Goal: Information Seeking & Learning: Learn about a topic

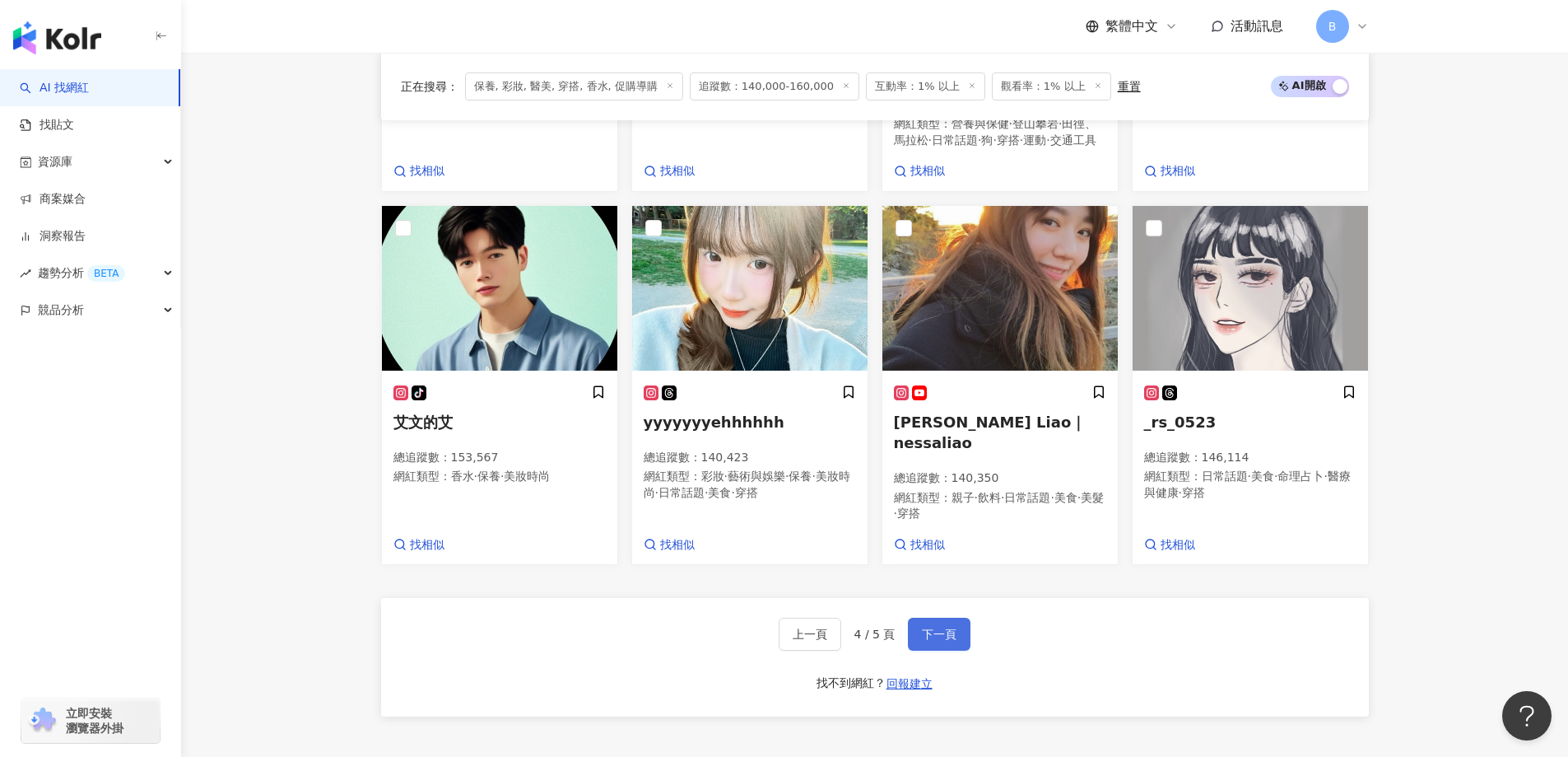
click at [945, 617] on button "下一頁" at bounding box center [939, 633] width 62 height 33
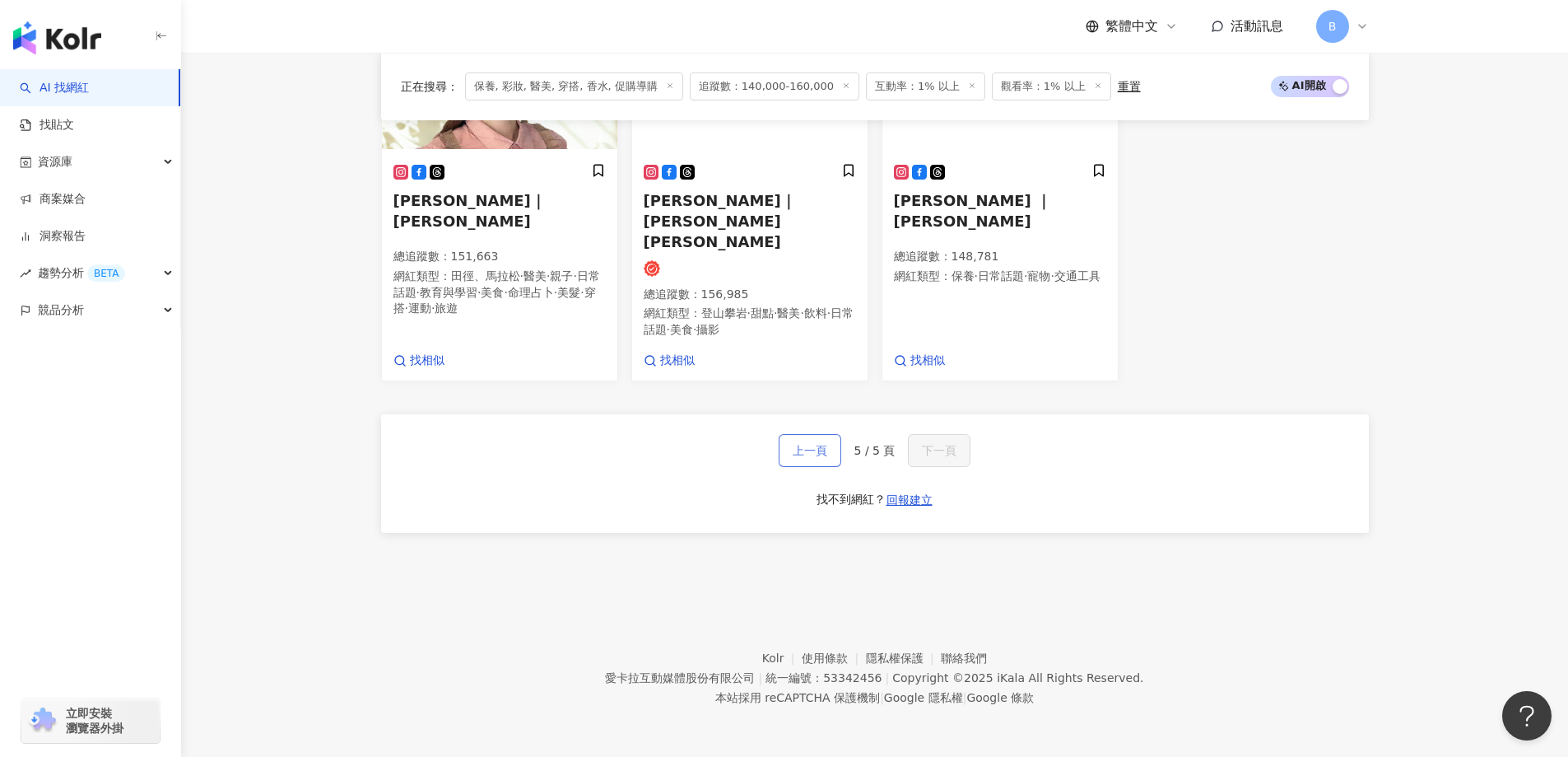
scroll to position [879, 0]
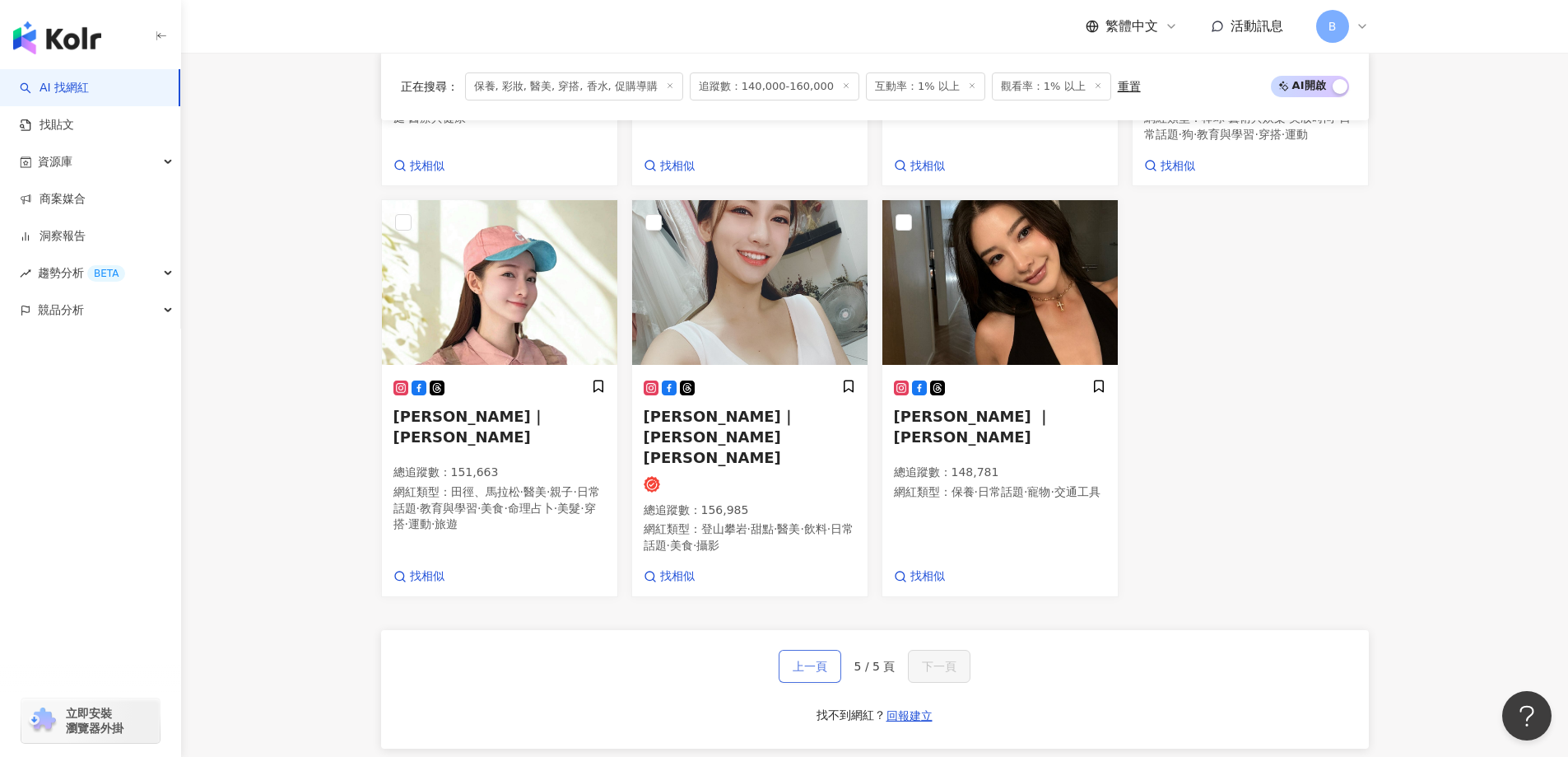
click at [804, 659] on span "上一頁" at bounding box center [809, 666] width 34 height 13
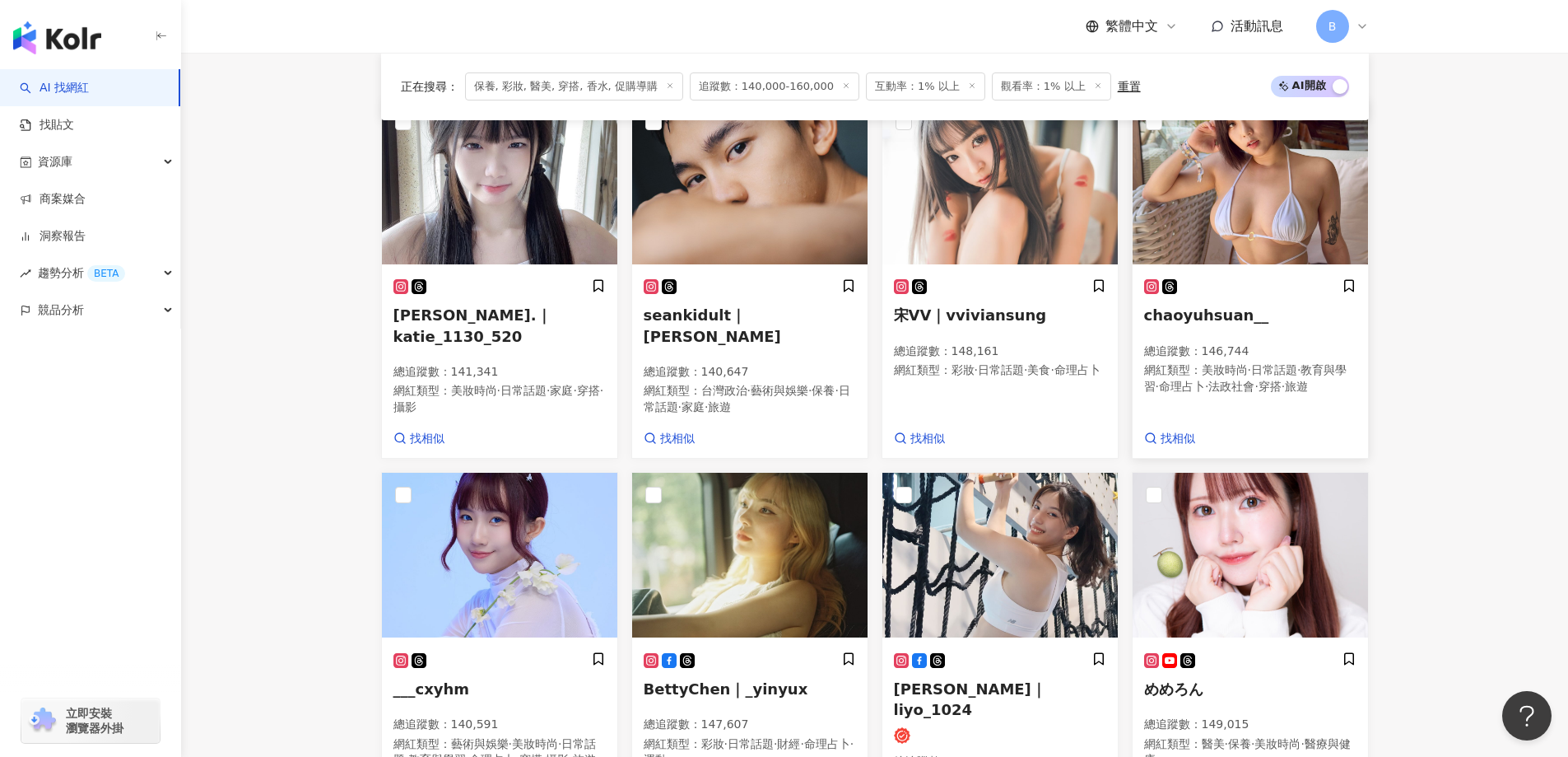
scroll to position [439, 0]
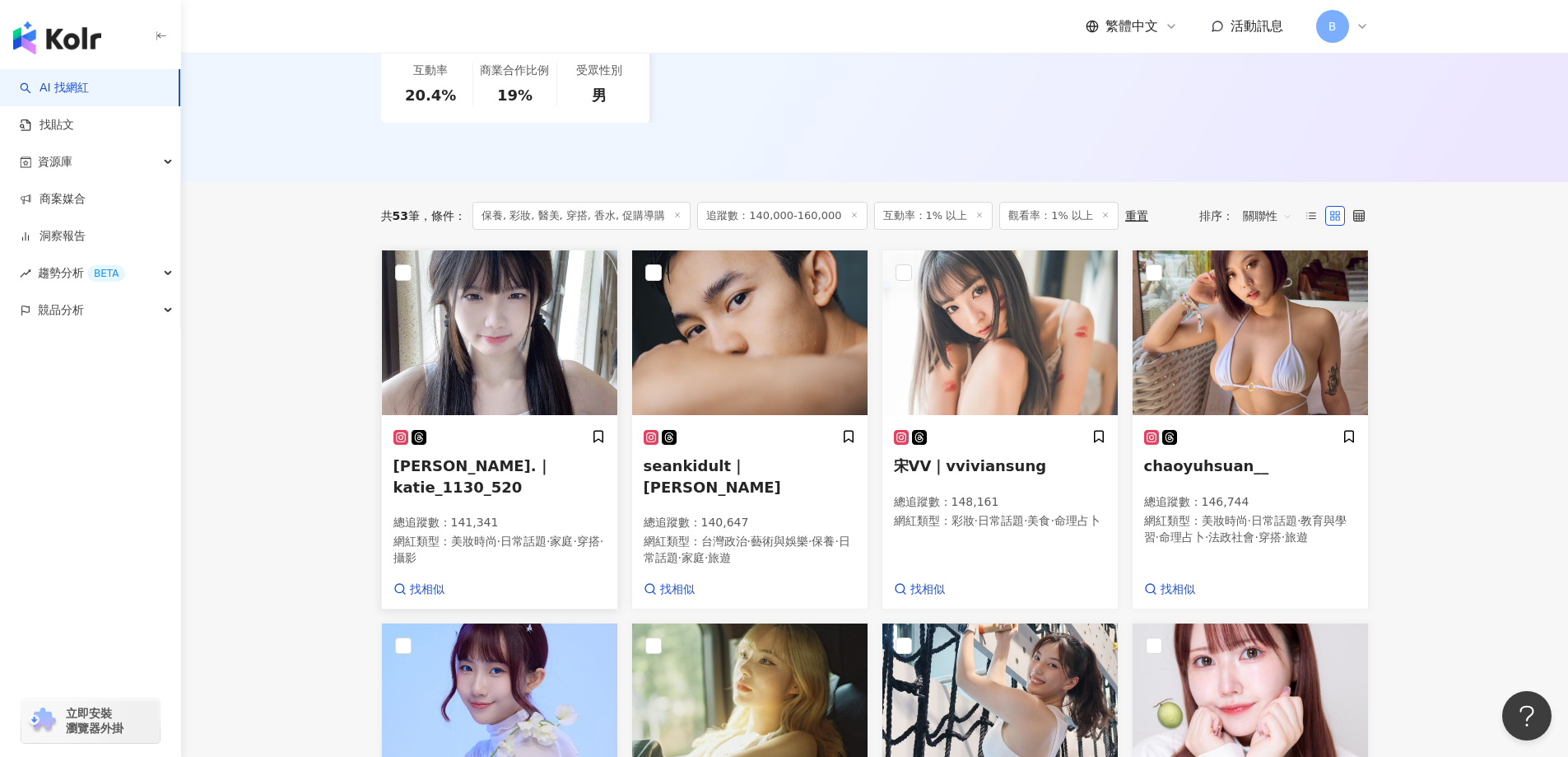
click at [520, 295] on img at bounding box center [499, 332] width 236 height 165
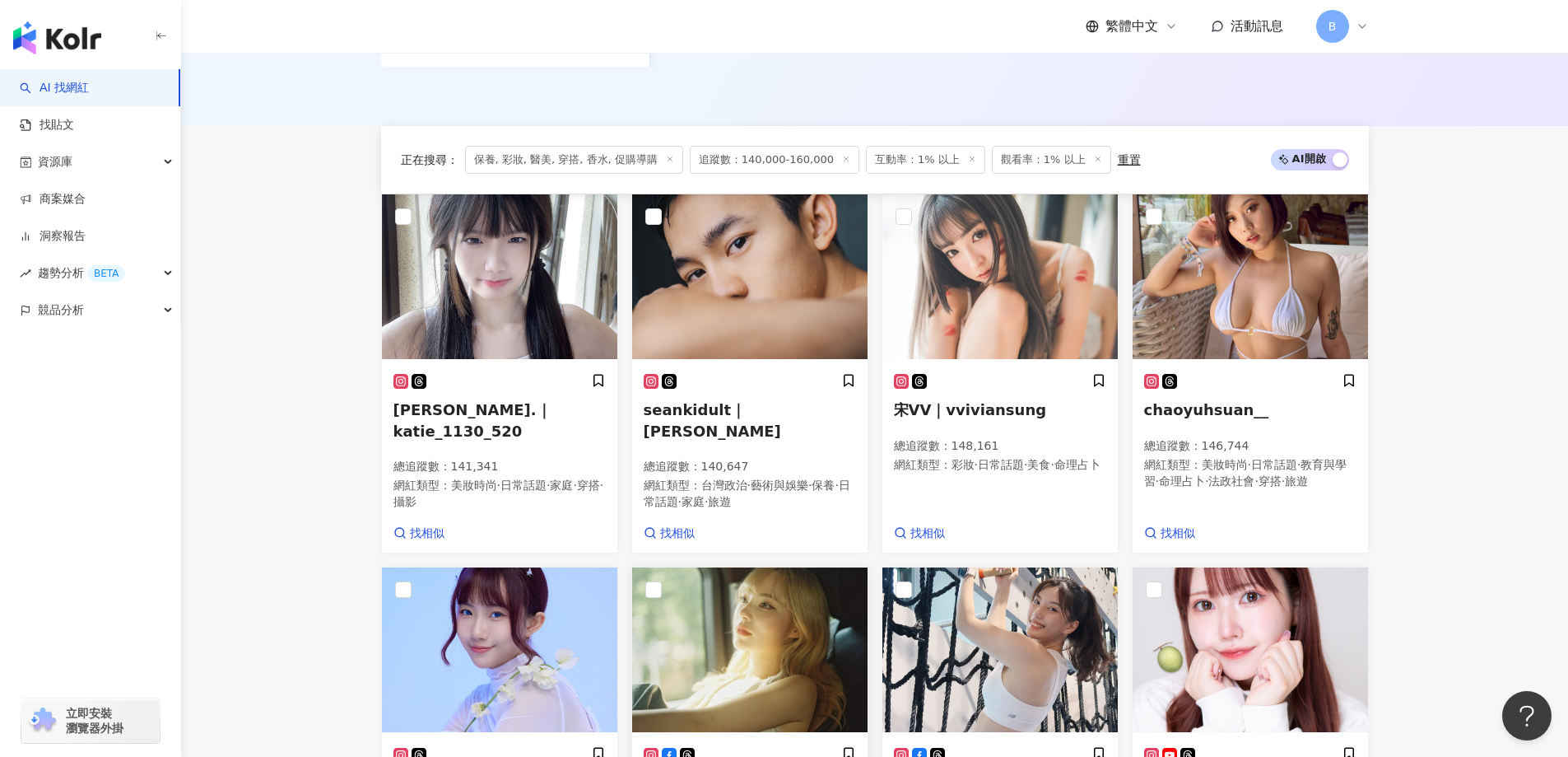
scroll to position [686, 0]
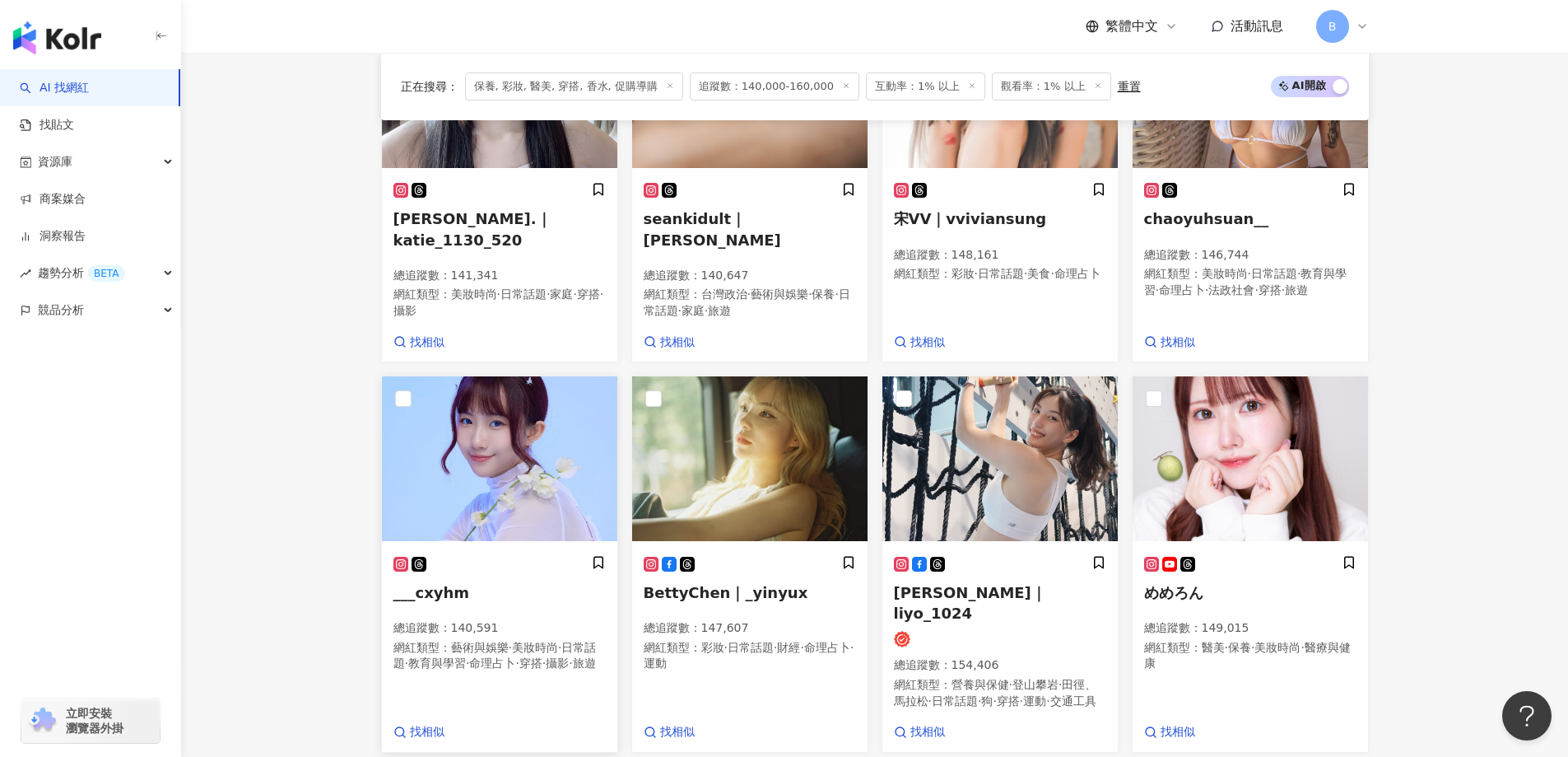
click at [449, 423] on img at bounding box center [499, 458] width 236 height 165
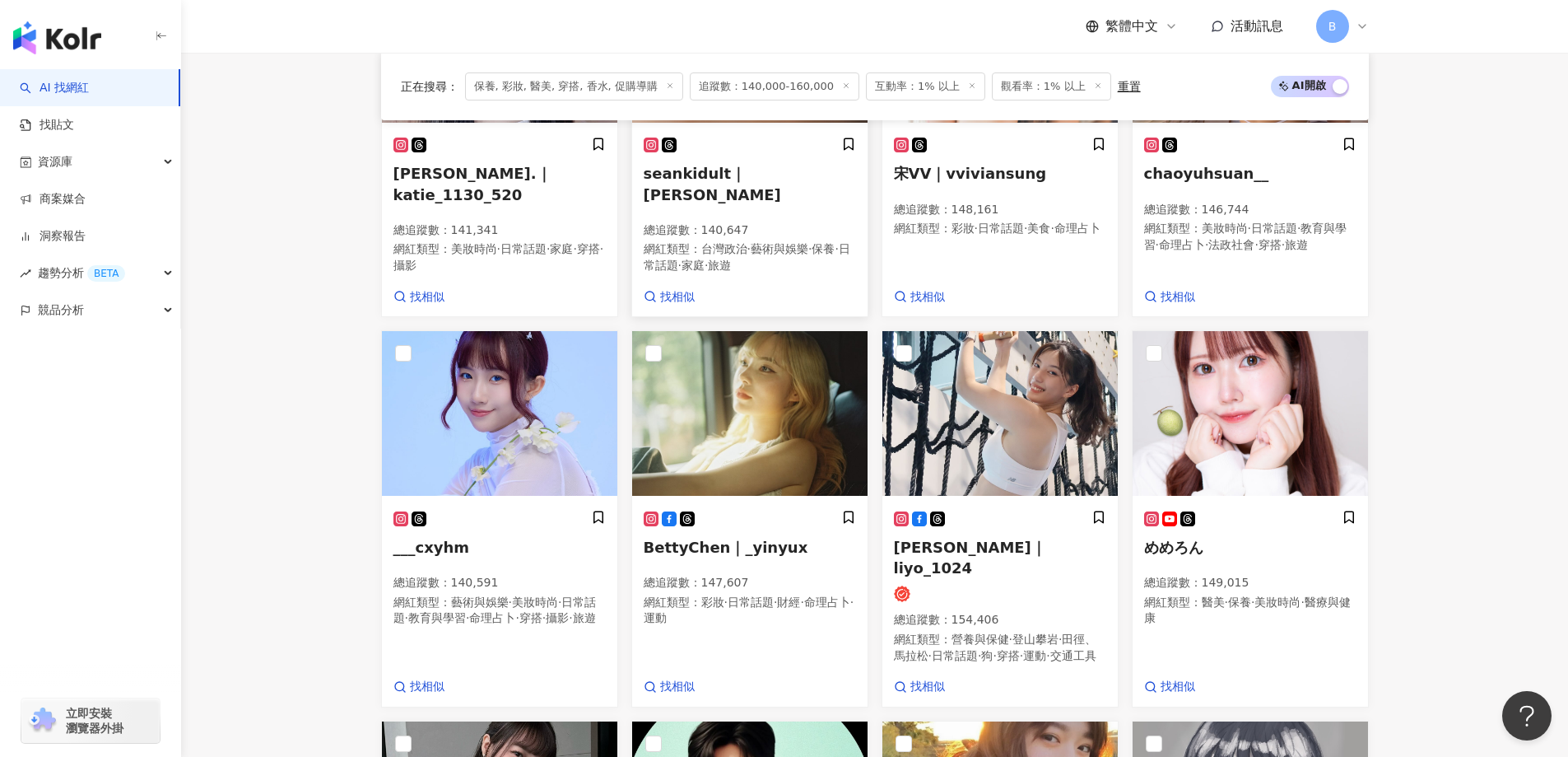
scroll to position [769, 0]
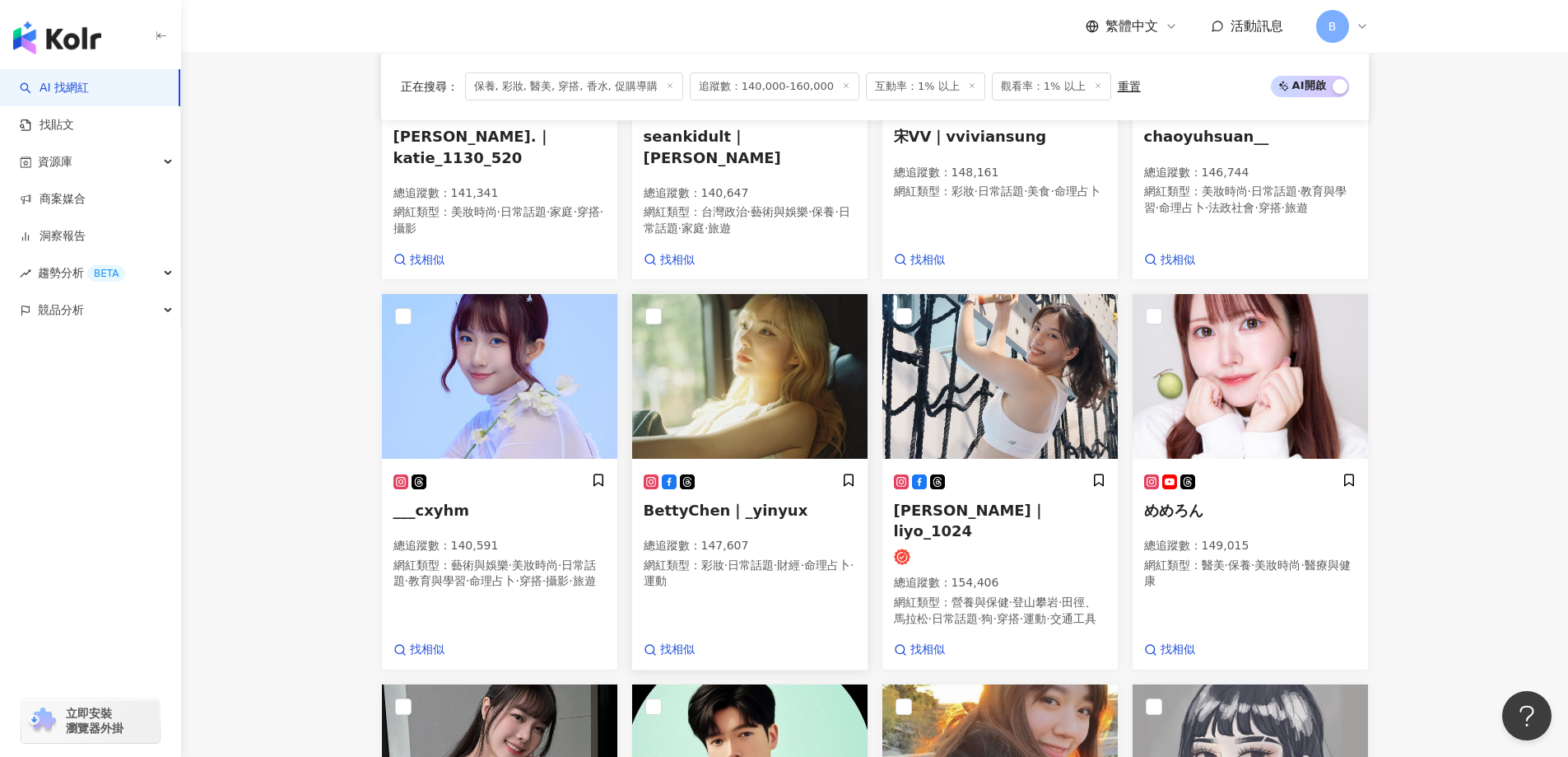
click at [775, 359] on img at bounding box center [750, 376] width 236 height 165
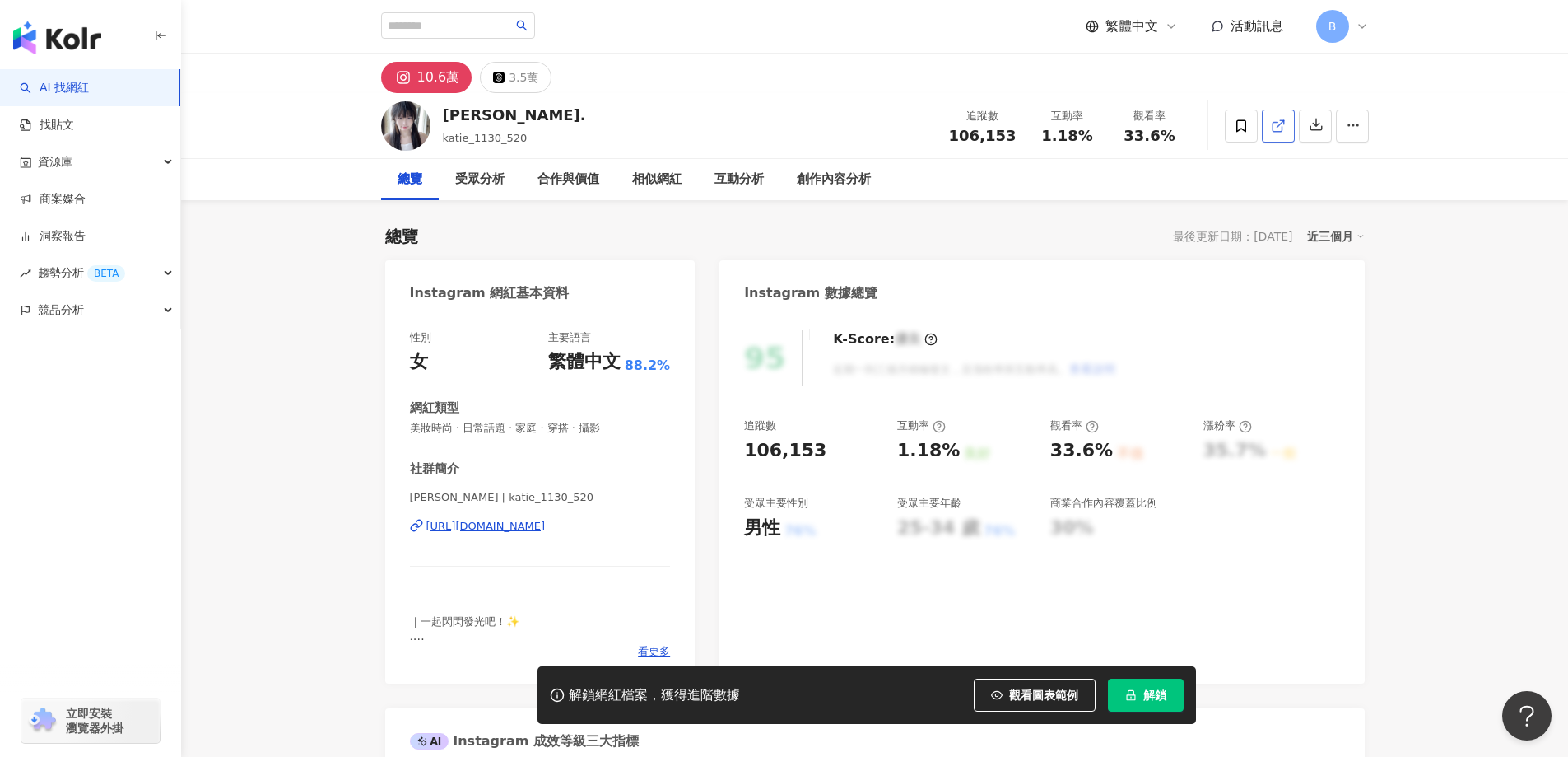
click at [1282, 130] on icon at bounding box center [1277, 127] width 9 height 9
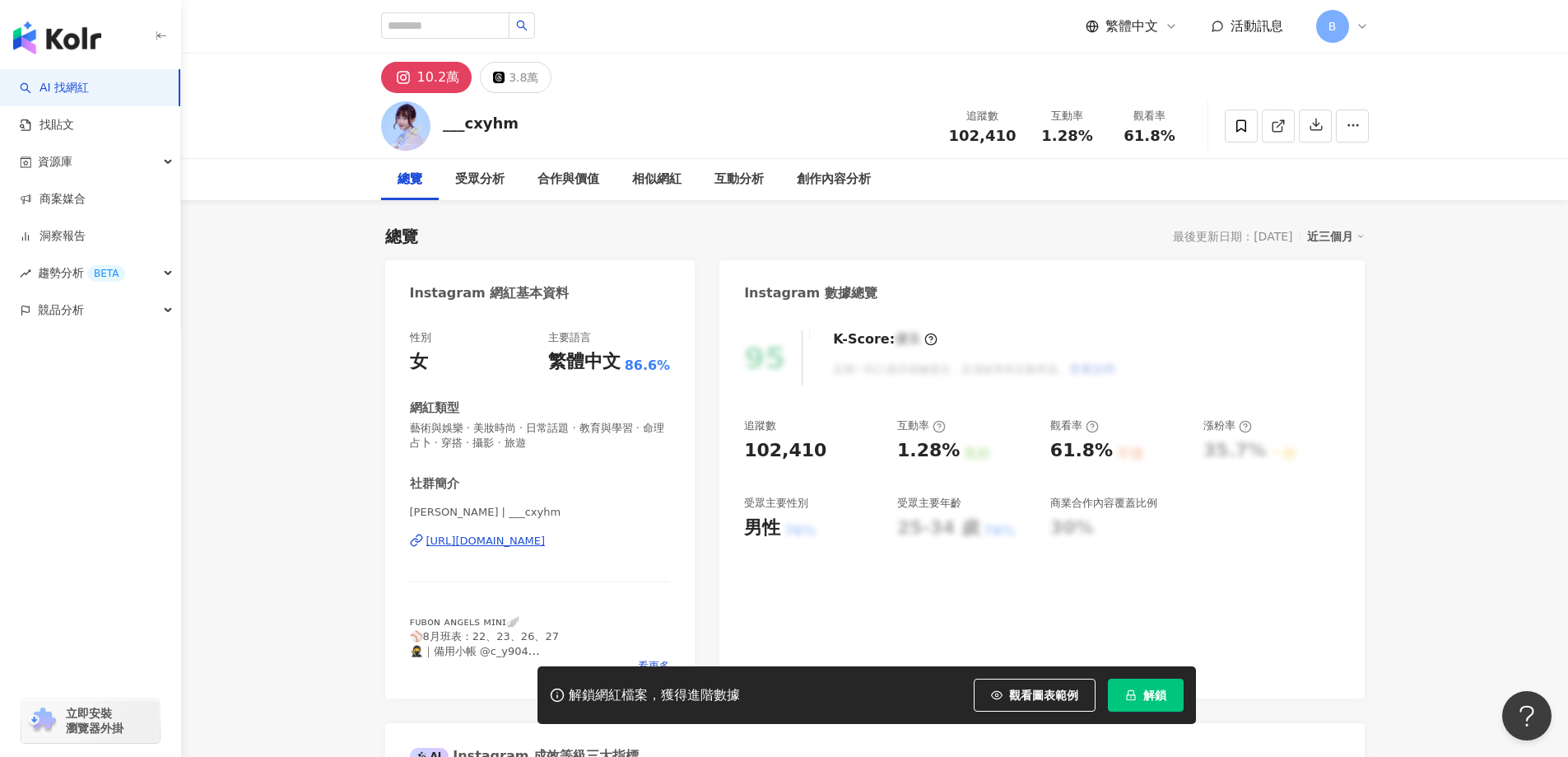
click at [1285, 119] on icon at bounding box center [1278, 126] width 15 height 15
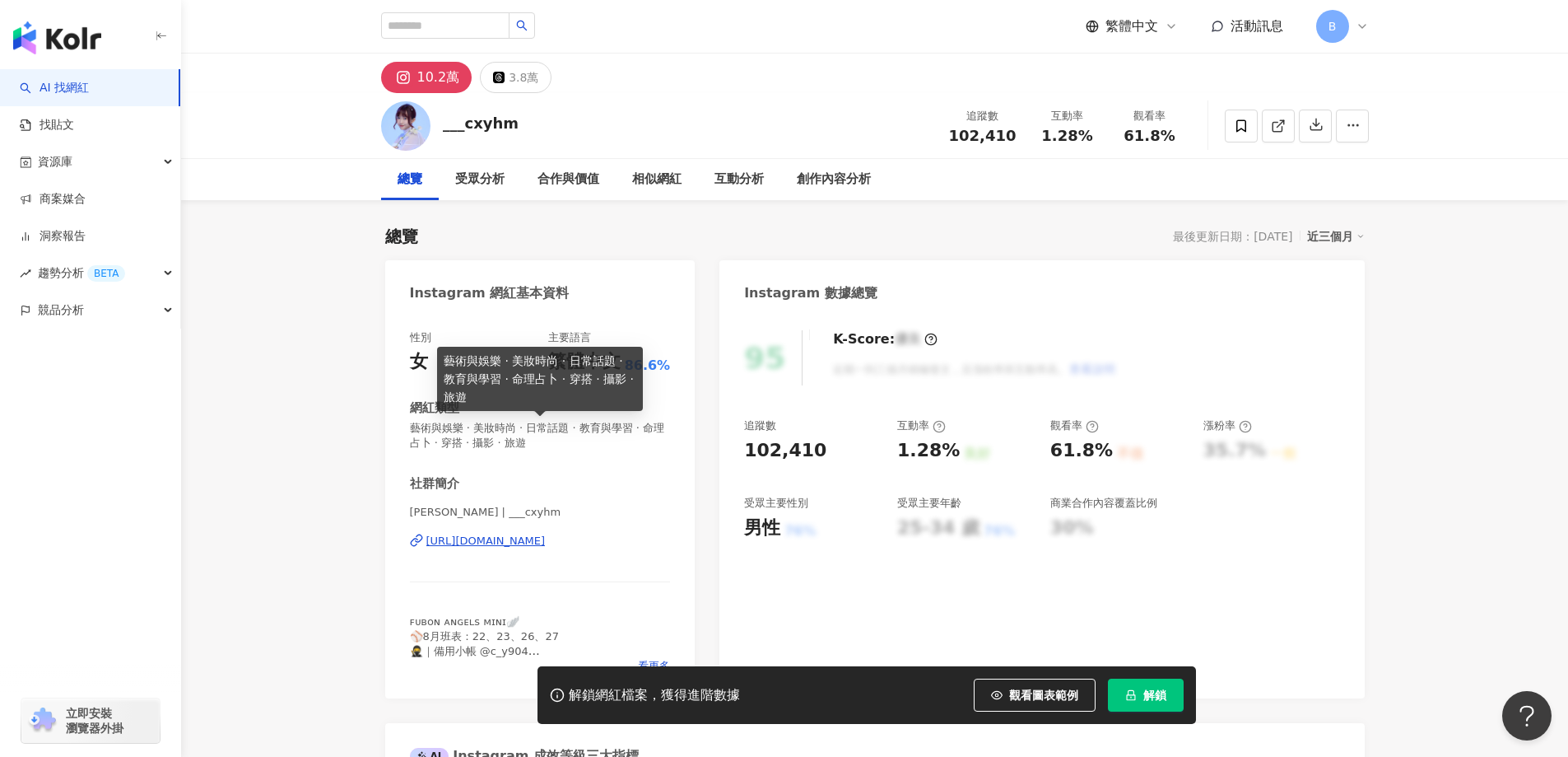
click at [545, 430] on span "藝術與娛樂 · 美妝時尚 · 日常話題 · 教育與學習 · 命理占卜 · 穿搭 · 攝影 · 旅遊" at bounding box center [540, 436] width 261 height 30
copy span "藝術與娛樂 · 美妝時尚 · 日常話題 · 教育與學習 · 命理占卜 · 穿搭 · 攝影 · 旅遊"
